Goal: Find specific page/section: Find specific page/section

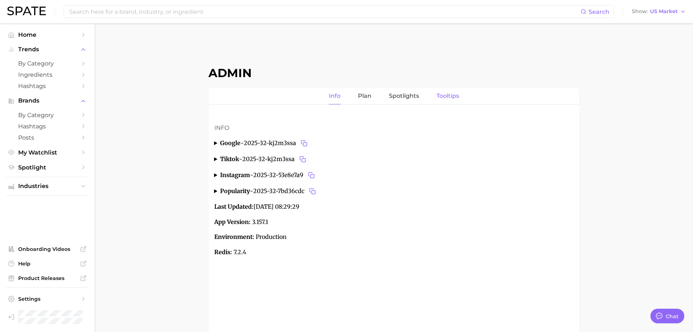
click at [439, 93] on link "Tooltips" at bounding box center [447, 96] width 23 height 16
